Goal: Information Seeking & Learning: Learn about a topic

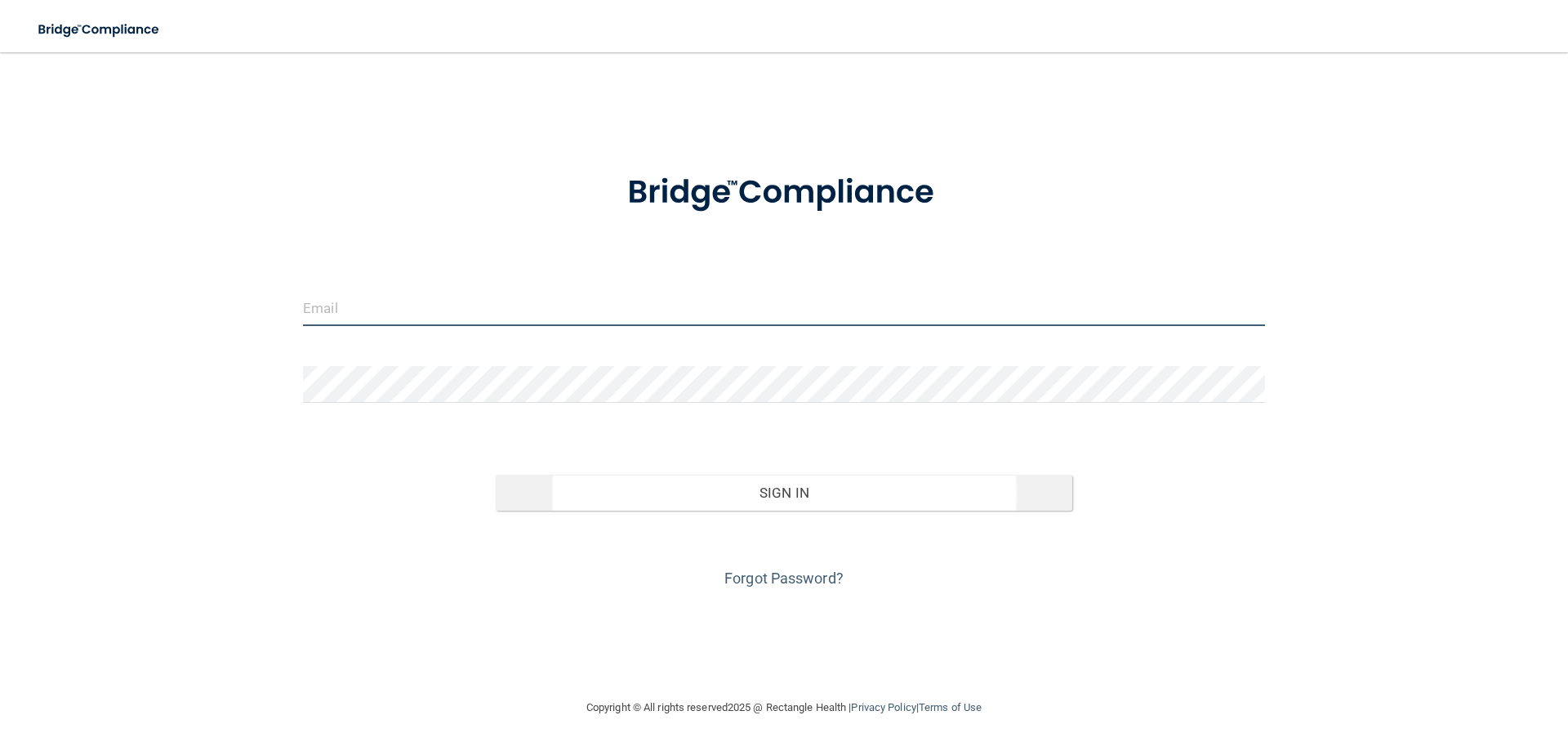
type input "[EMAIL_ADDRESS][DOMAIN_NAME]"
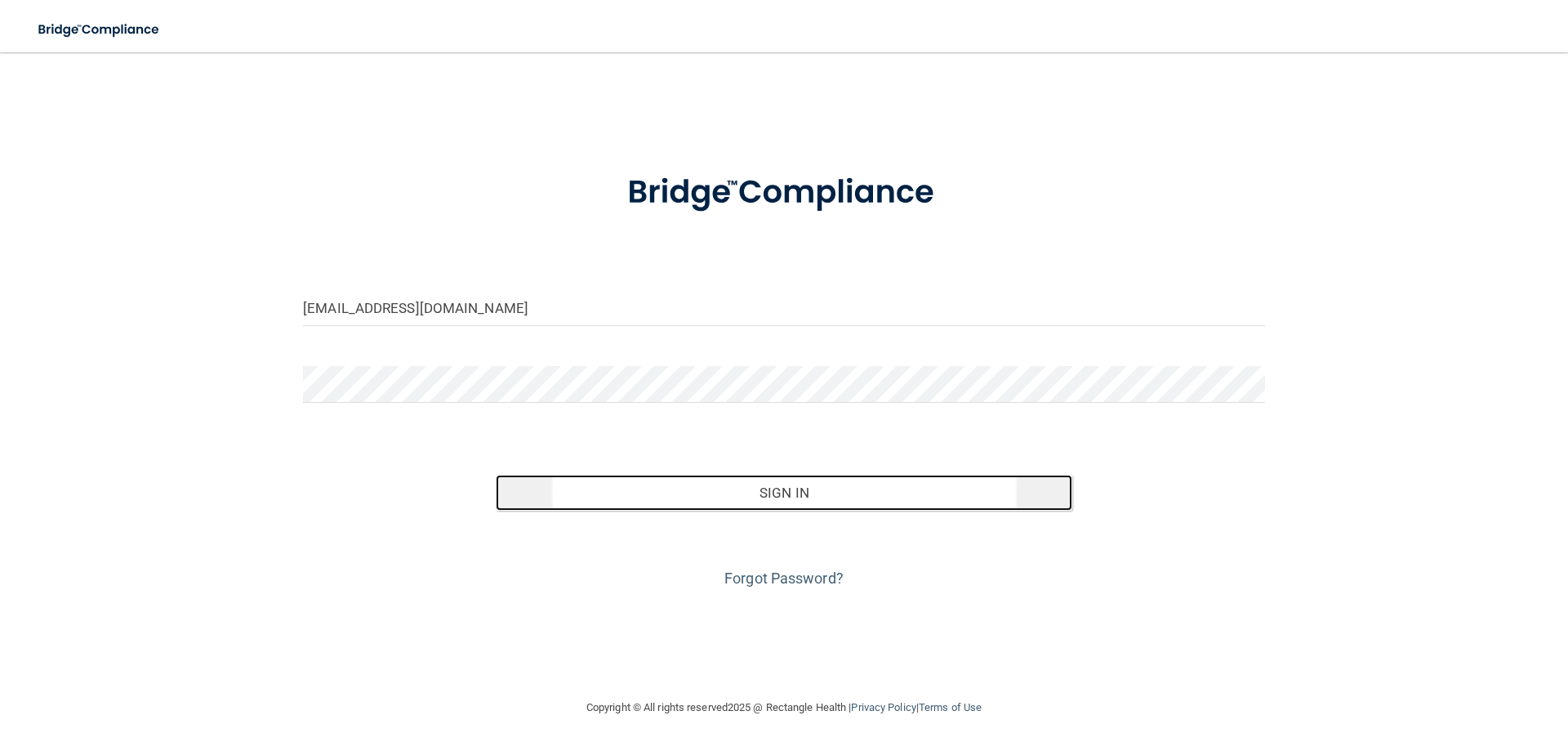
click at [837, 500] on button "Sign In" at bounding box center [784, 493] width 578 height 36
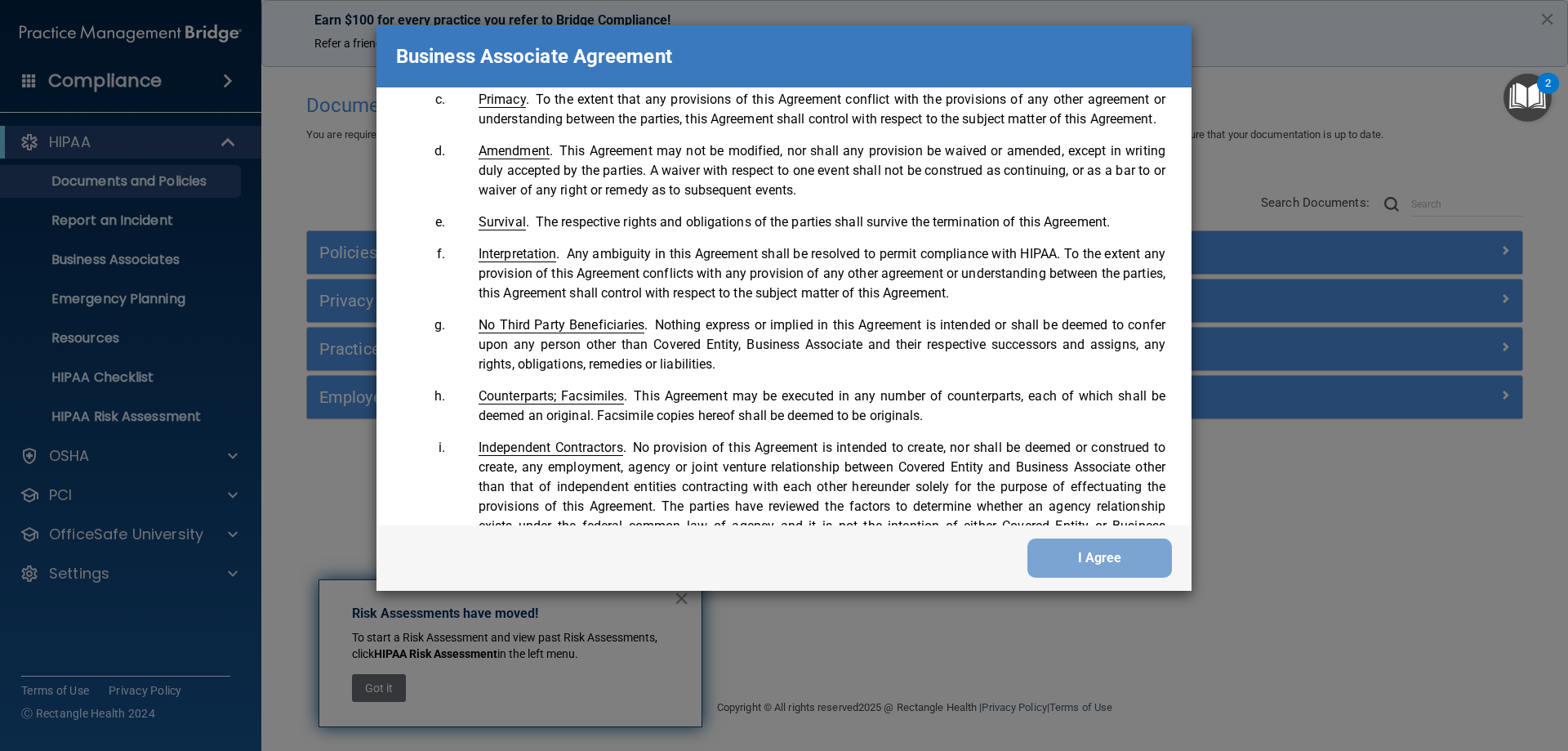
scroll to position [3333, 0]
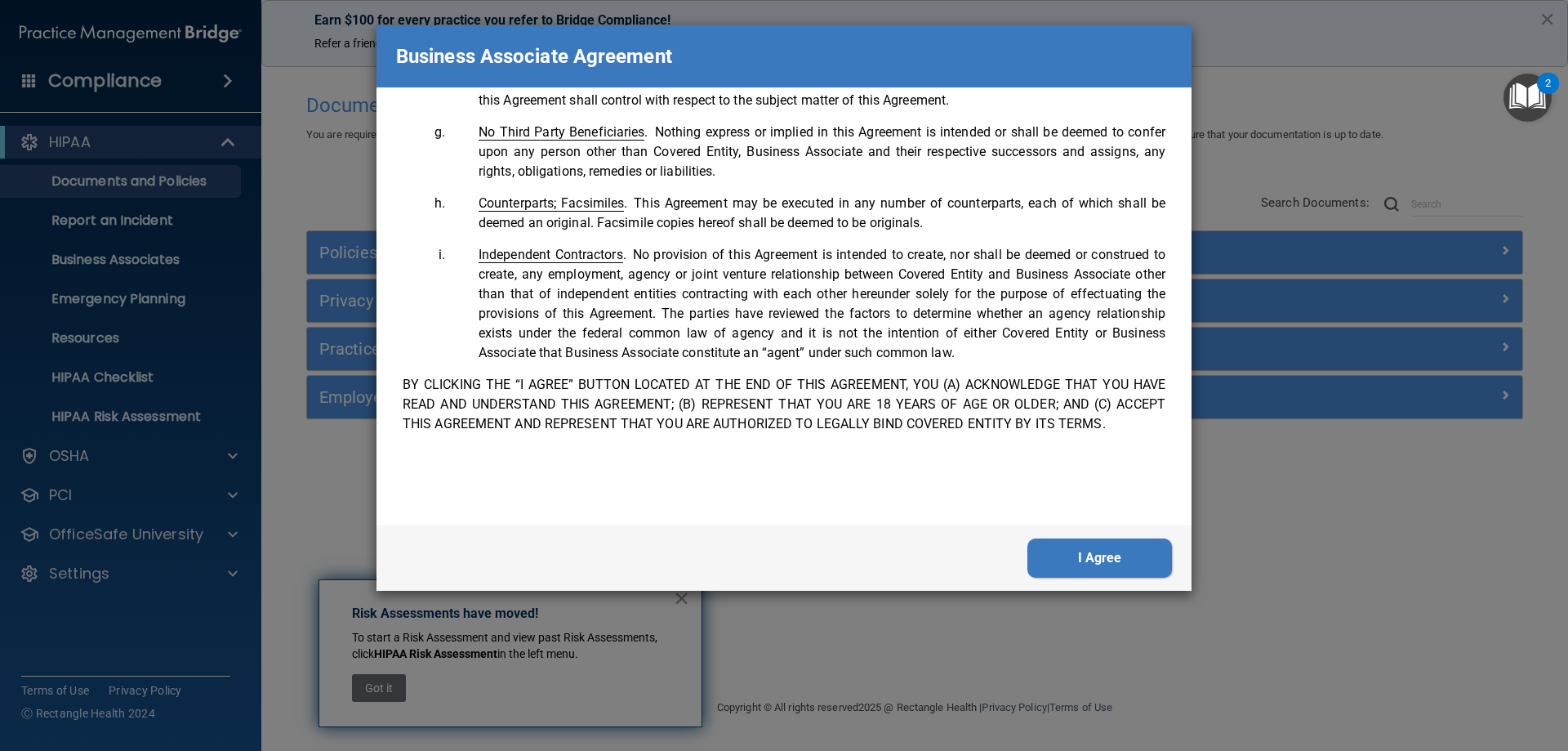
click at [1136, 563] on button "I Agree" at bounding box center [1099, 558] width 145 height 39
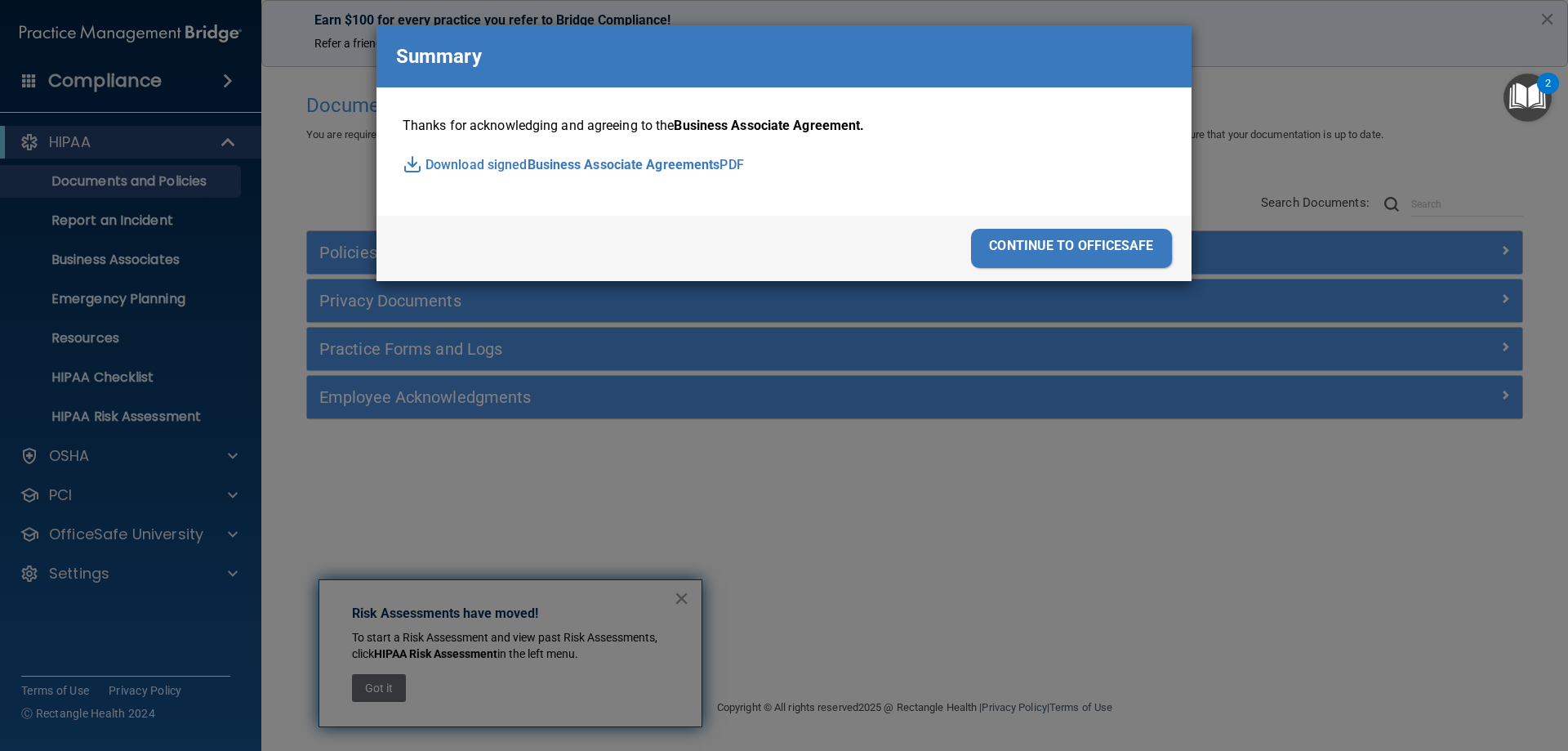
click at [1057, 262] on div "continue to officesafe" at bounding box center [1072, 248] width 201 height 39
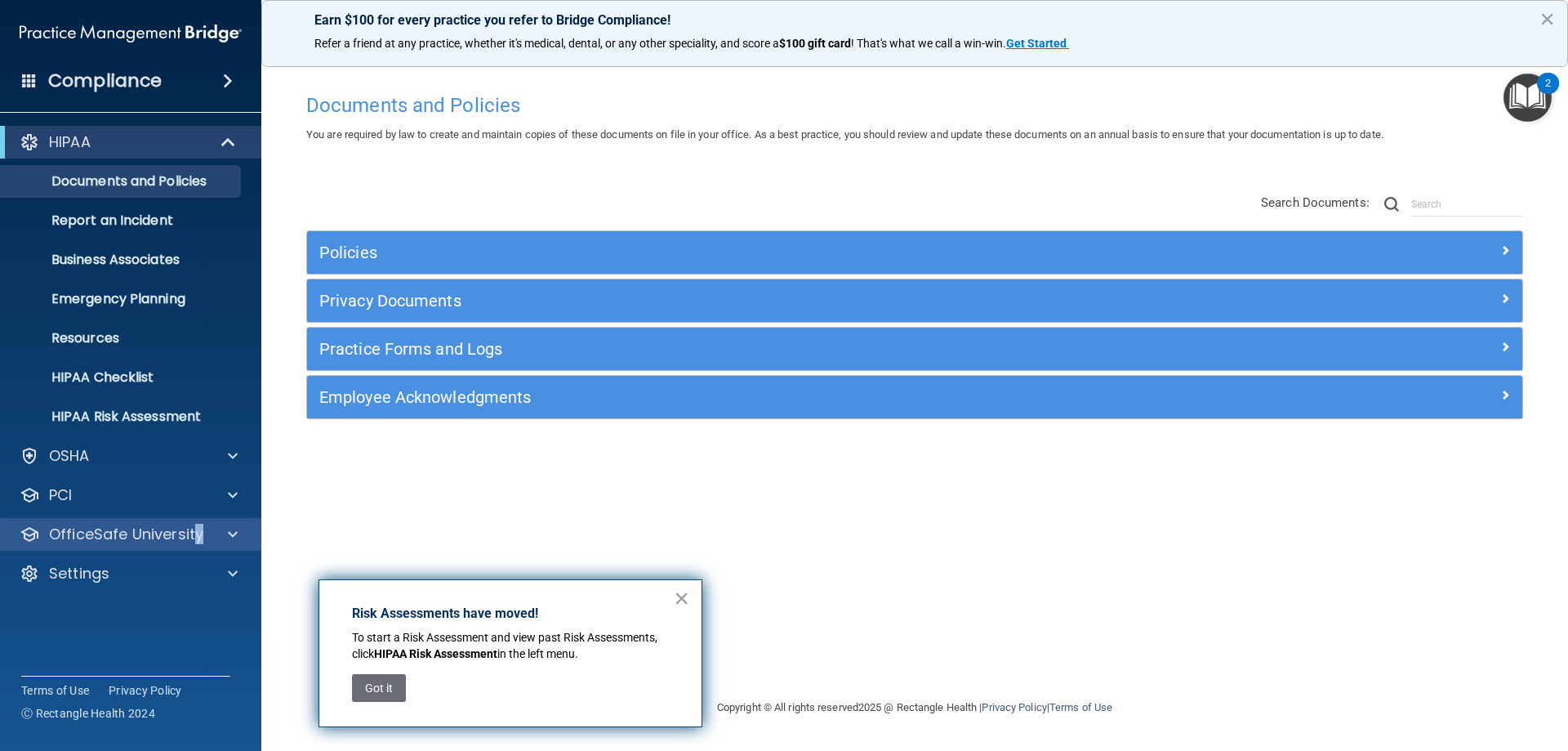
click at [195, 529] on div "OfficeSafe University" at bounding box center [131, 534] width 262 height 33
click at [195, 529] on p "OfficeSafe University" at bounding box center [126, 534] width 155 height 19
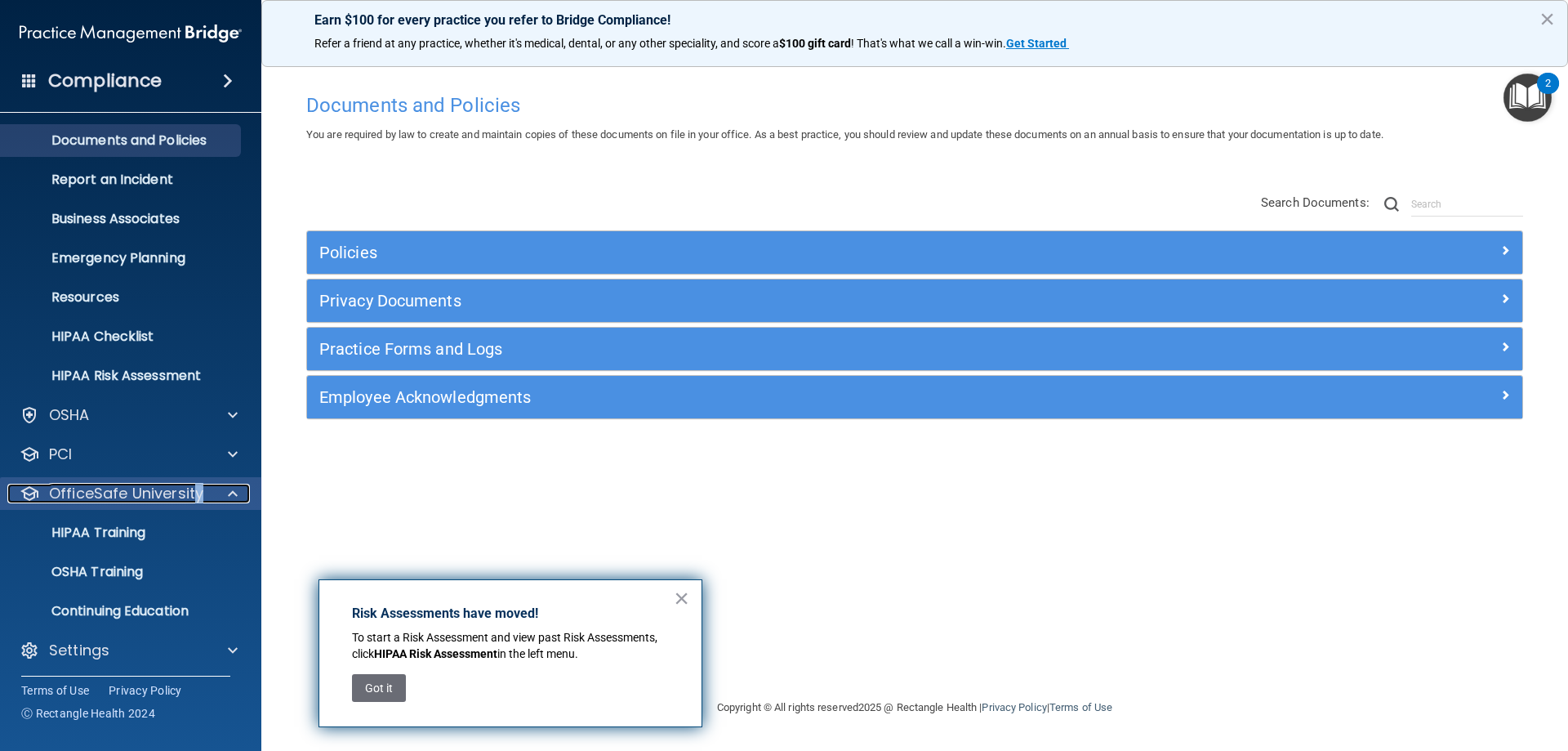
scroll to position [44, 0]
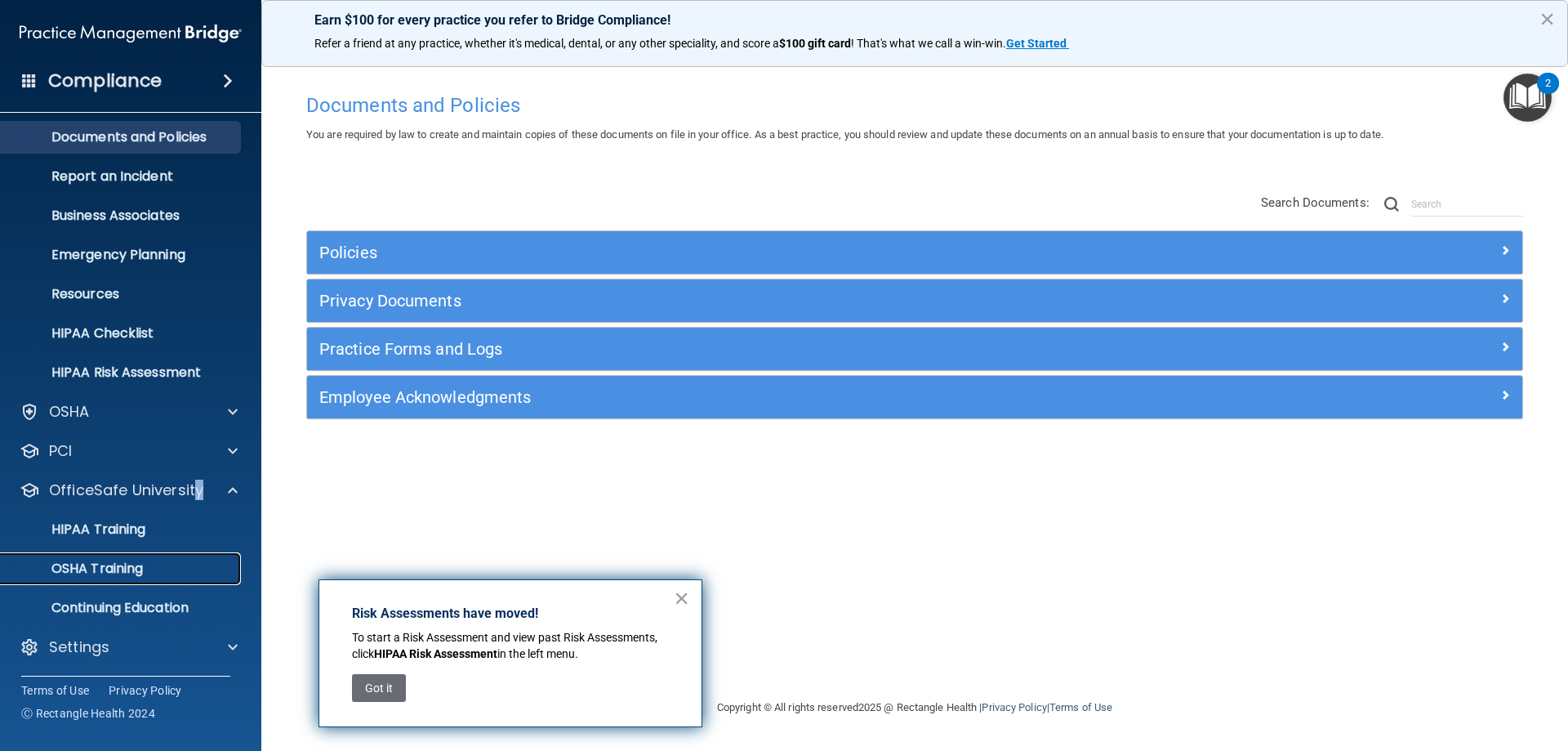
click at [135, 569] on p "OSHA Training" at bounding box center [77, 569] width 132 height 17
